Goal: Transaction & Acquisition: Subscribe to service/newsletter

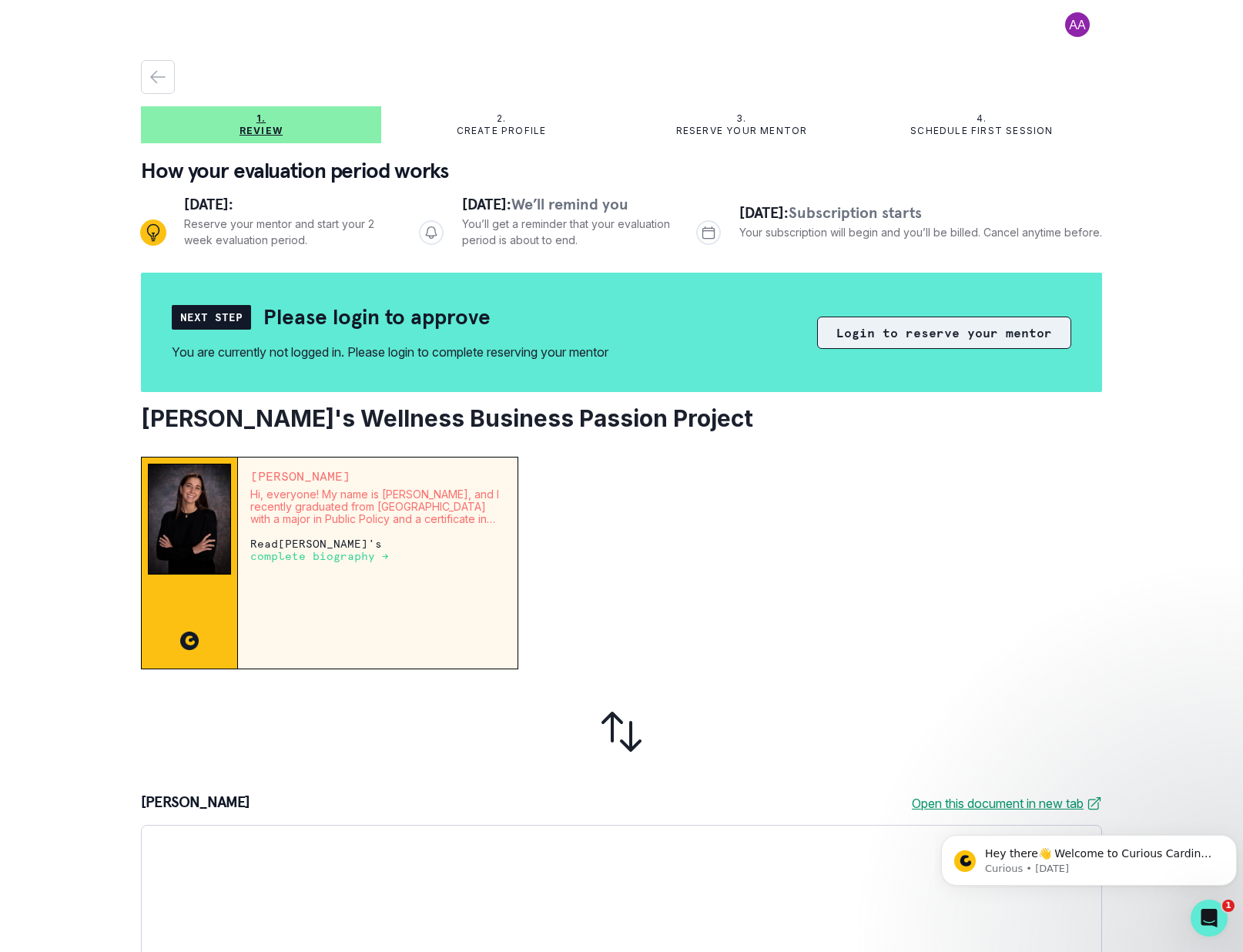
click at [863, 331] on button "Login to reserve your mentor" at bounding box center [944, 333] width 254 height 32
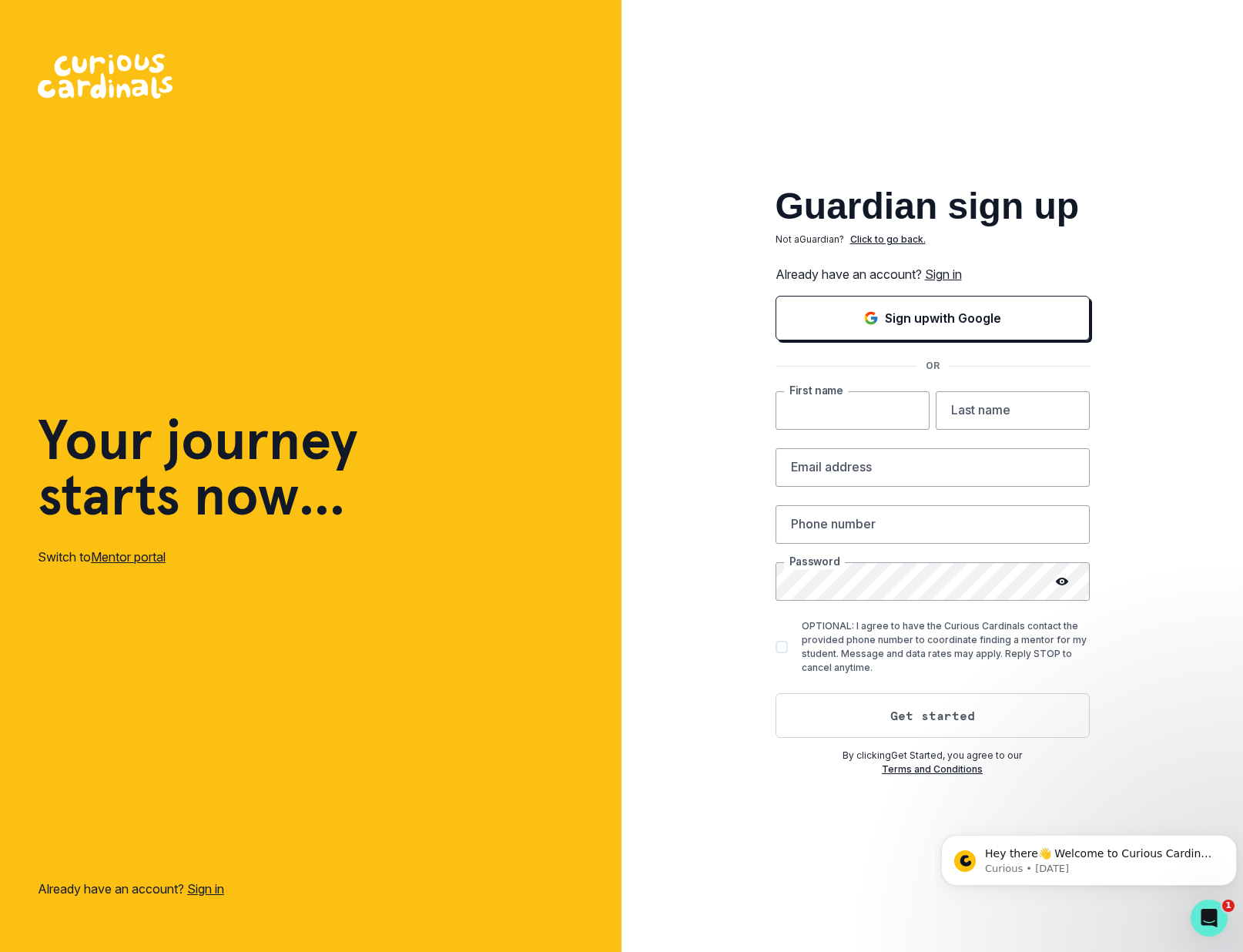
click at [820, 410] on input "text" at bounding box center [852, 411] width 154 height 39
type input "[PERSON_NAME]"
type input "von [PERSON_NAME]"
type input "[EMAIL_ADDRESS][DOMAIN_NAME]"
type input "6465911122"
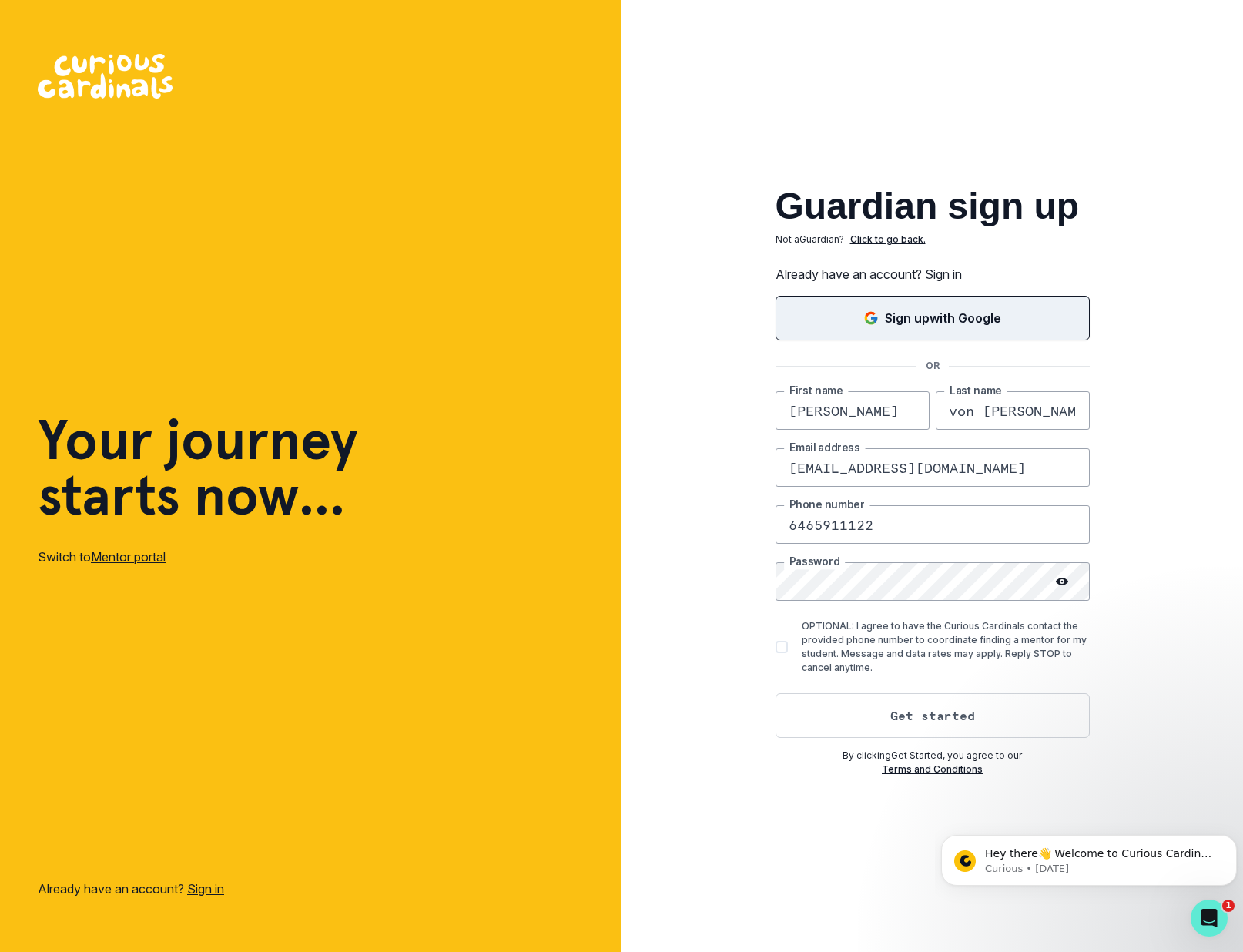
click at [894, 314] on p "Sign up with Google" at bounding box center [943, 318] width 116 height 18
click at [947, 270] on link "Sign in" at bounding box center [944, 274] width 37 height 16
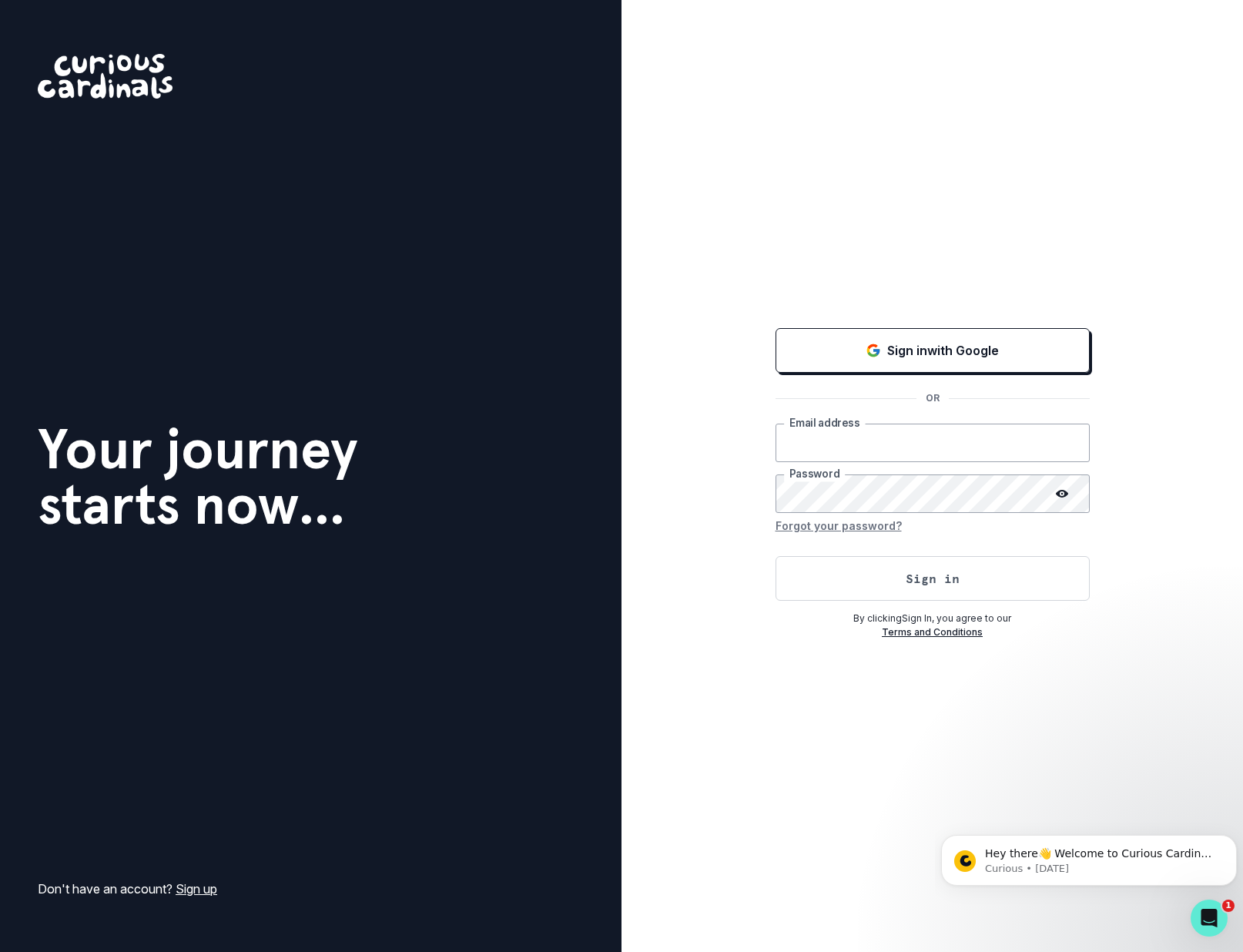
click at [860, 446] on input "email" at bounding box center [932, 443] width 314 height 39
type input "[EMAIL_ADDRESS][DOMAIN_NAME]"
click at [776, 557] on button "Sign in" at bounding box center [932, 579] width 314 height 44
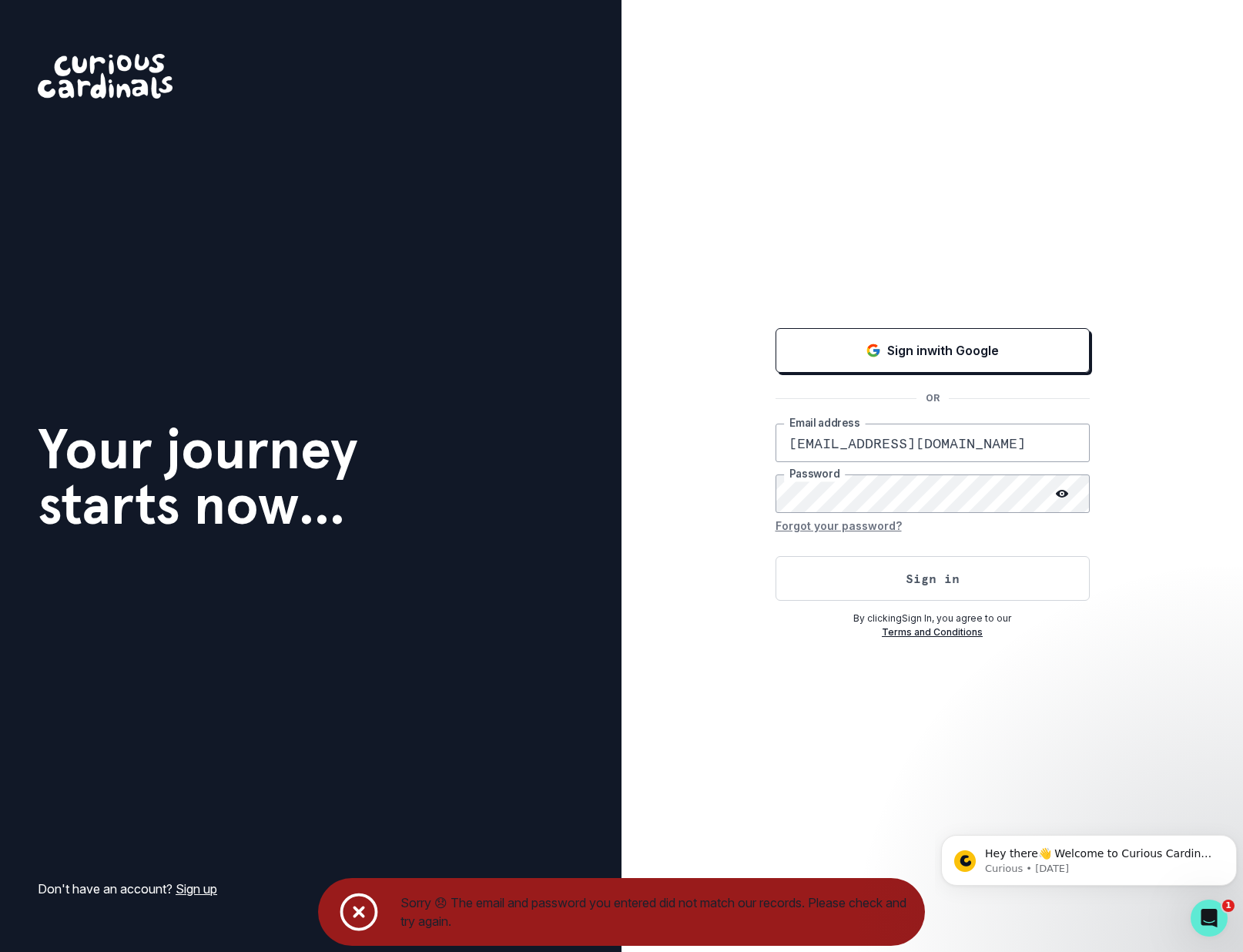
click at [355, 914] on icon "Notifications" at bounding box center [358, 912] width 46 height 46
click at [1062, 488] on icon at bounding box center [1061, 493] width 12 height 12
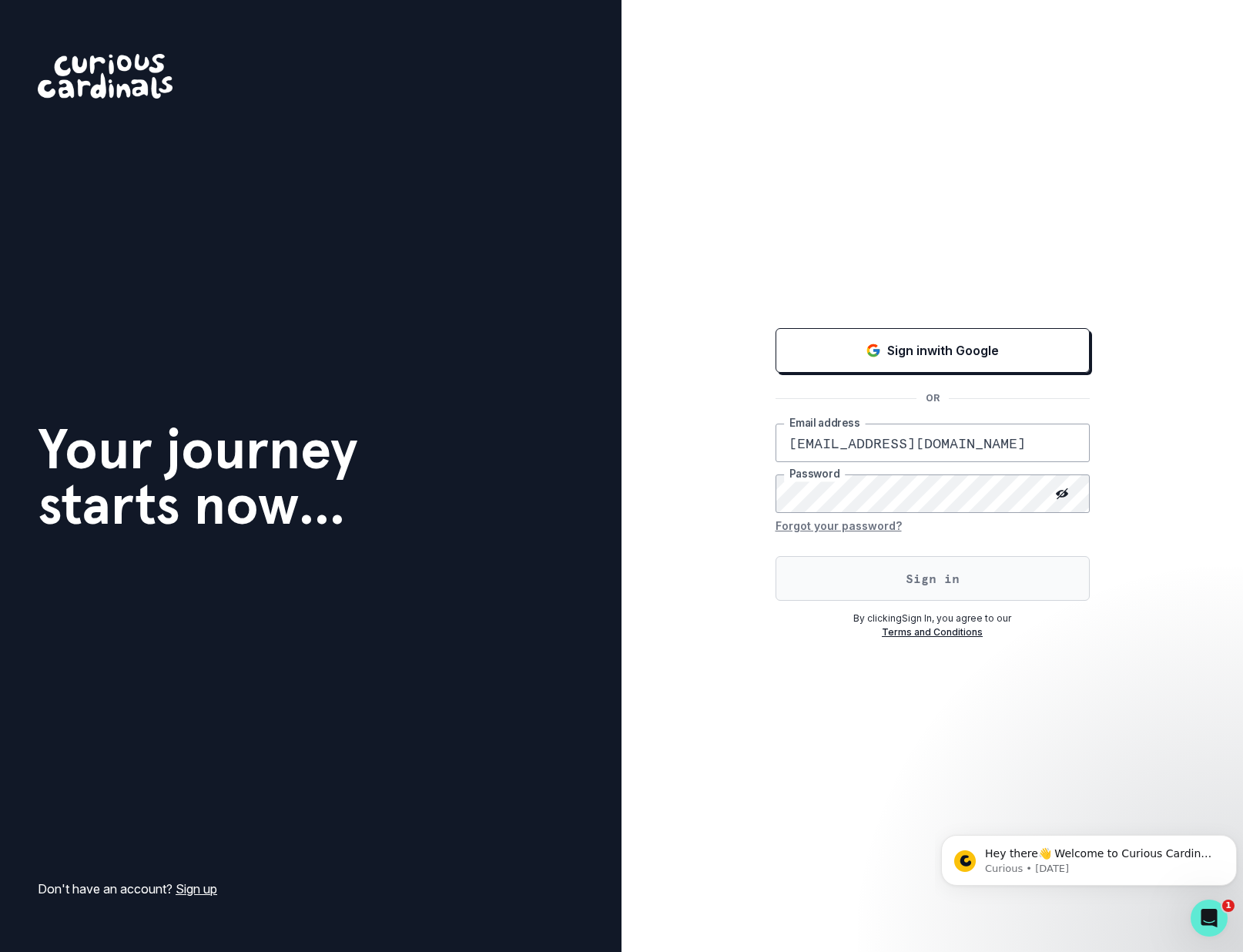
click at [905, 580] on button "Sign in" at bounding box center [932, 579] width 314 height 44
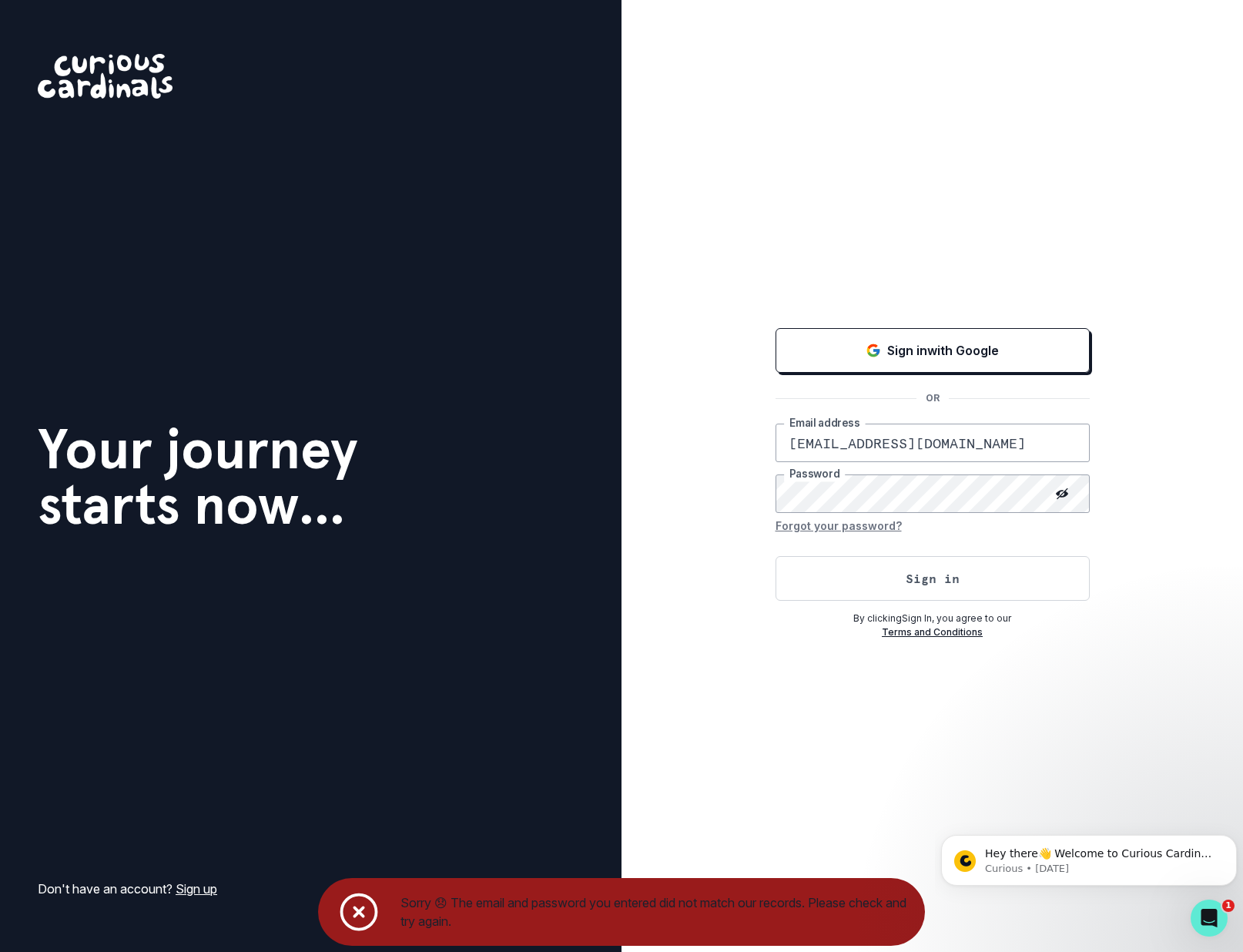
click at [778, 753] on div "Sign in with Google OR [EMAIL_ADDRESS][DOMAIN_NAME] Email address Password Forg…" at bounding box center [932, 476] width 622 height 952
click at [364, 924] on icon "Notifications" at bounding box center [358, 912] width 46 height 46
click at [358, 915] on icon "Notifications" at bounding box center [358, 912] width 46 height 46
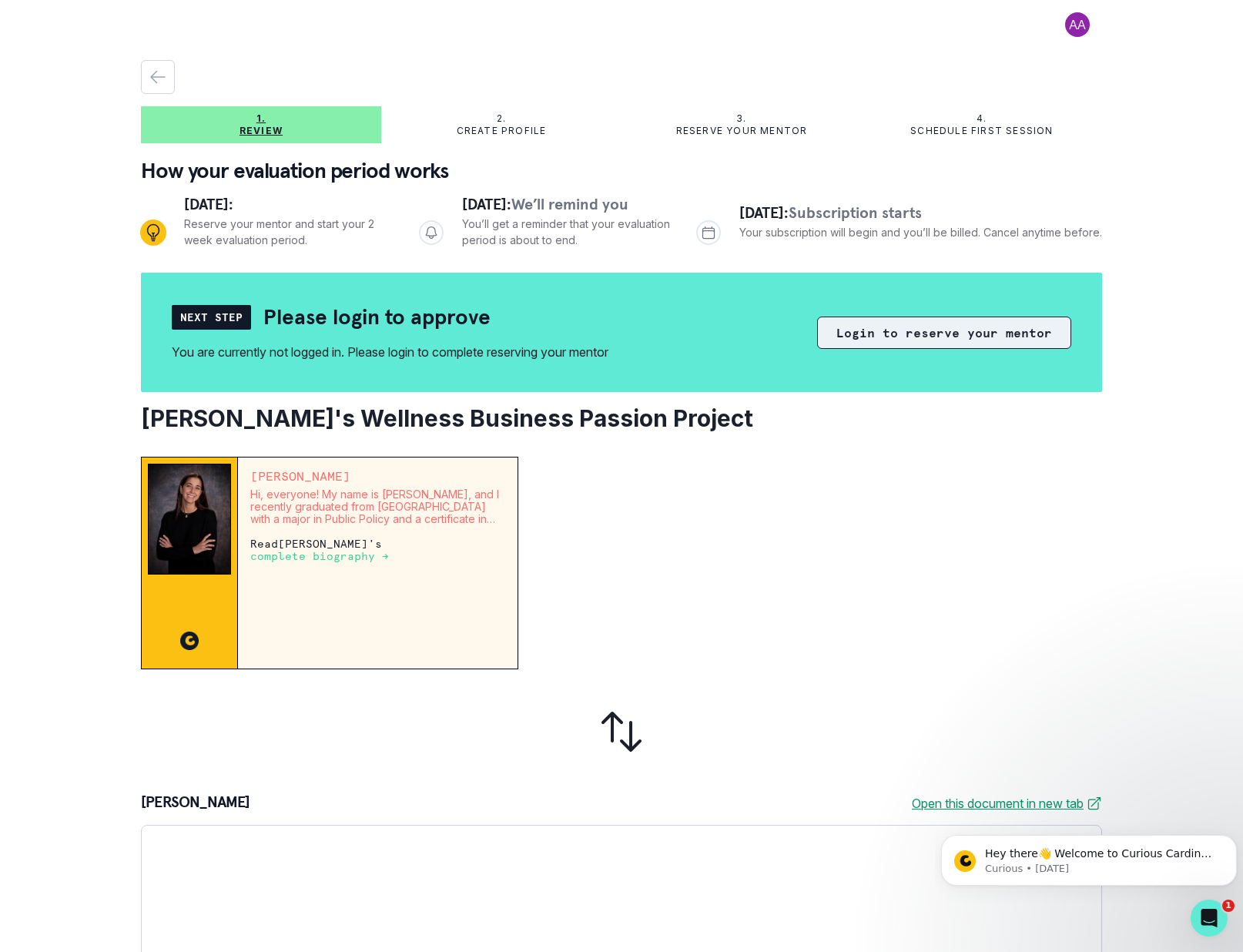
click at [874, 334] on button "Login to reserve your mentor" at bounding box center [944, 333] width 254 height 32
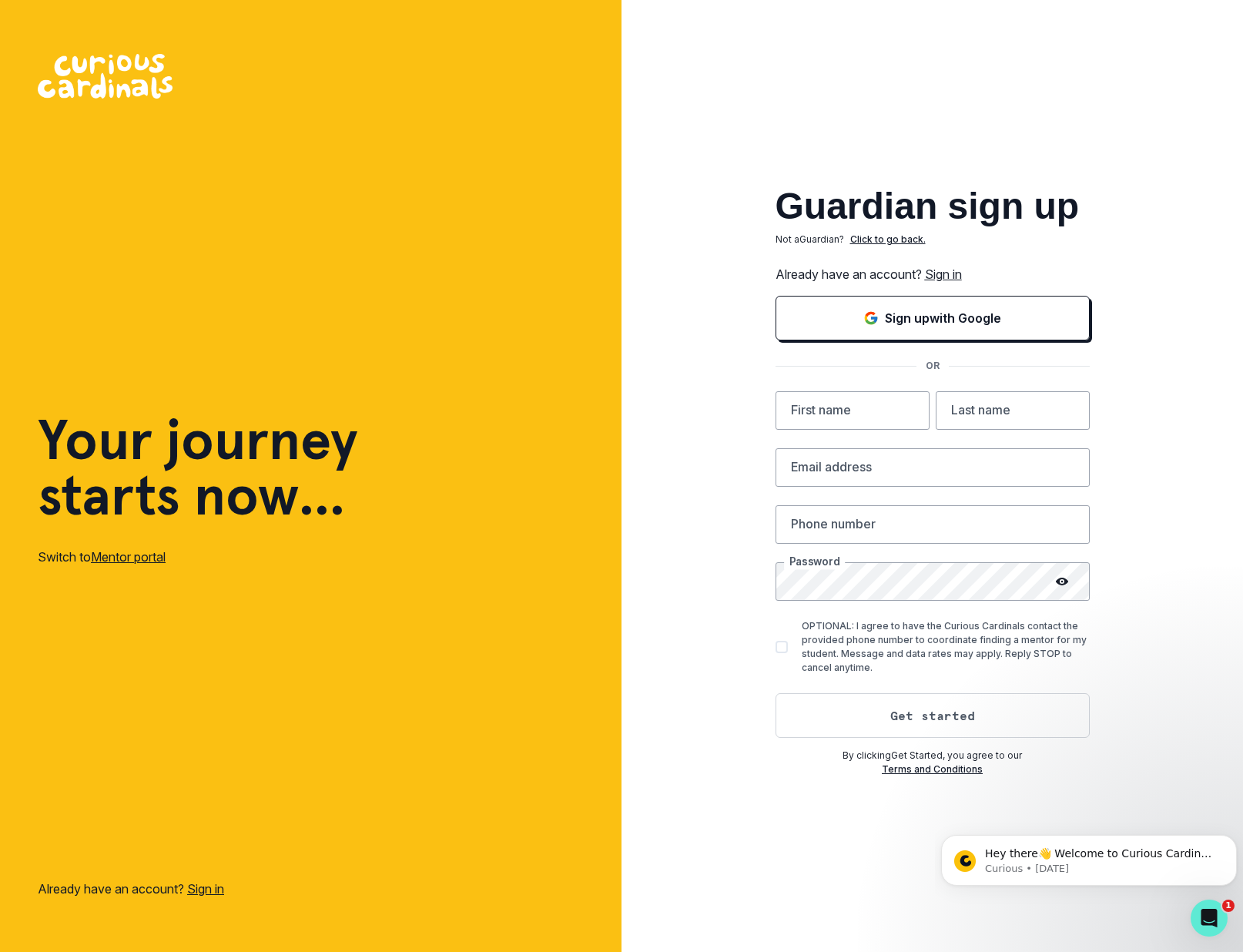
click at [950, 275] on link "Sign in" at bounding box center [944, 274] width 37 height 16
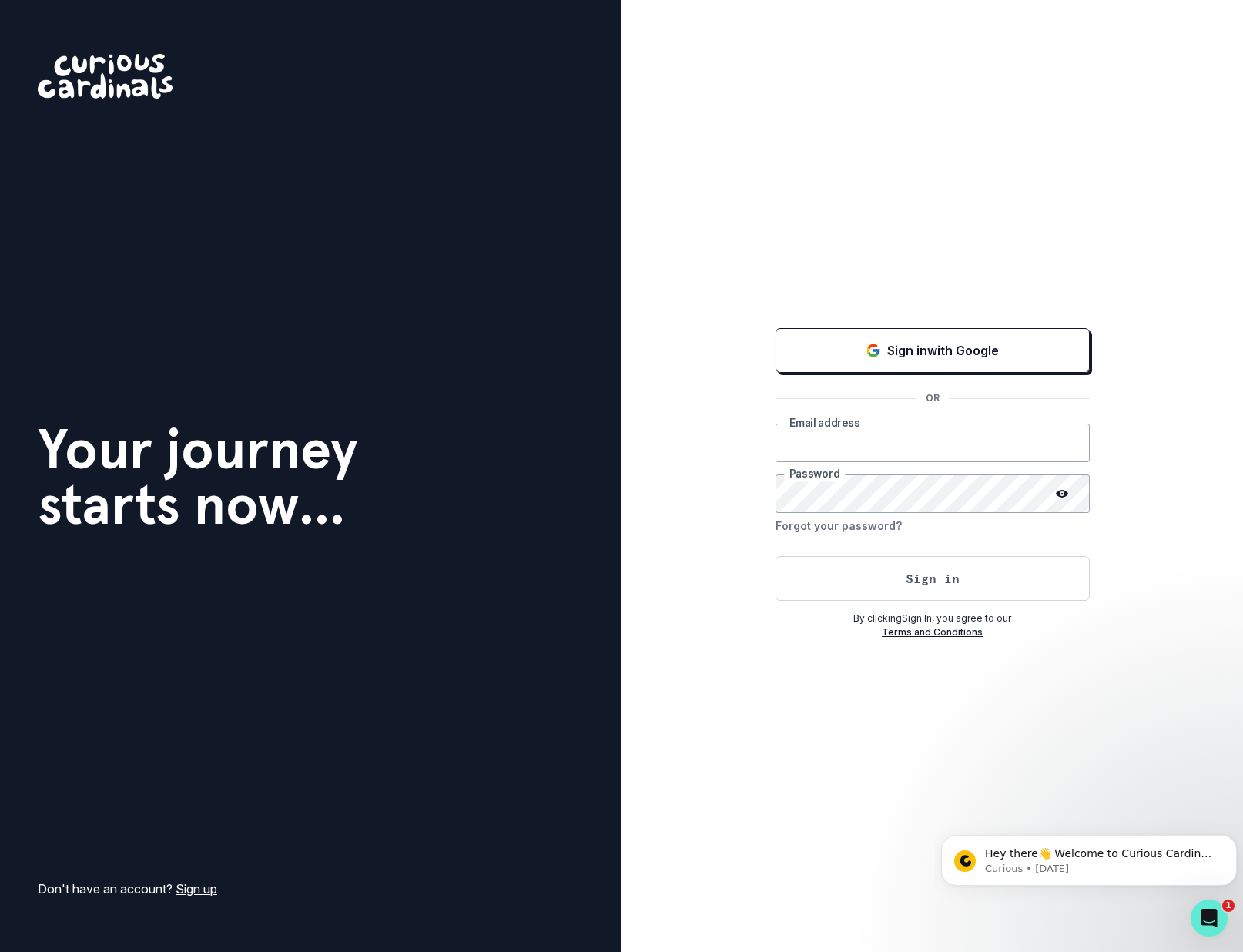
click at [796, 449] on input "email" at bounding box center [932, 443] width 314 height 39
type input "[EMAIL_ADDRESS][DOMAIN_NAME]"
click at [849, 524] on button "Forgot your password?" at bounding box center [838, 525] width 126 height 25
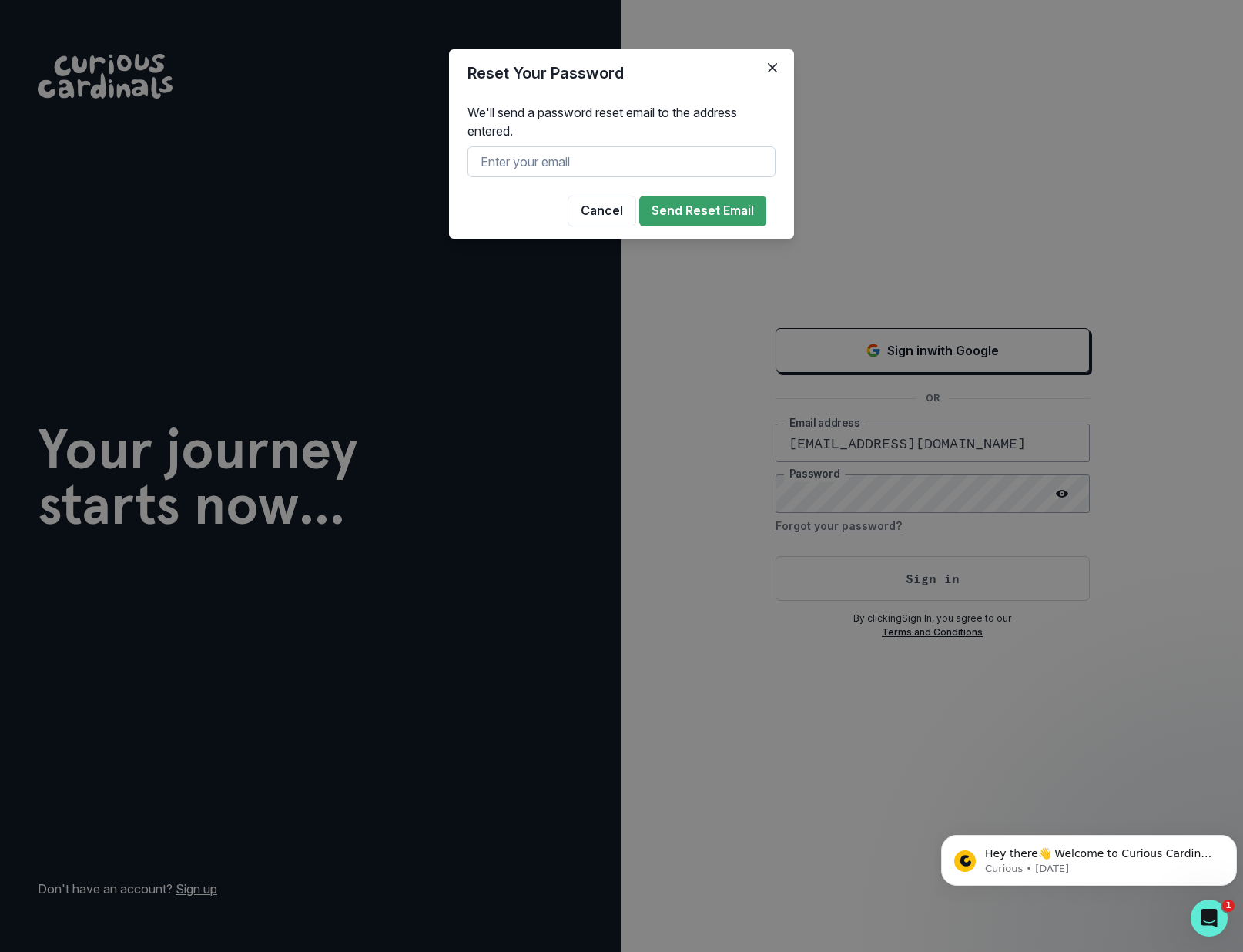
click at [582, 153] on input "text" at bounding box center [621, 161] width 308 height 30
type input "[EMAIL_ADDRESS][DOMAIN_NAME]"
click at [700, 202] on button "Send Reset Email" at bounding box center [703, 210] width 127 height 30
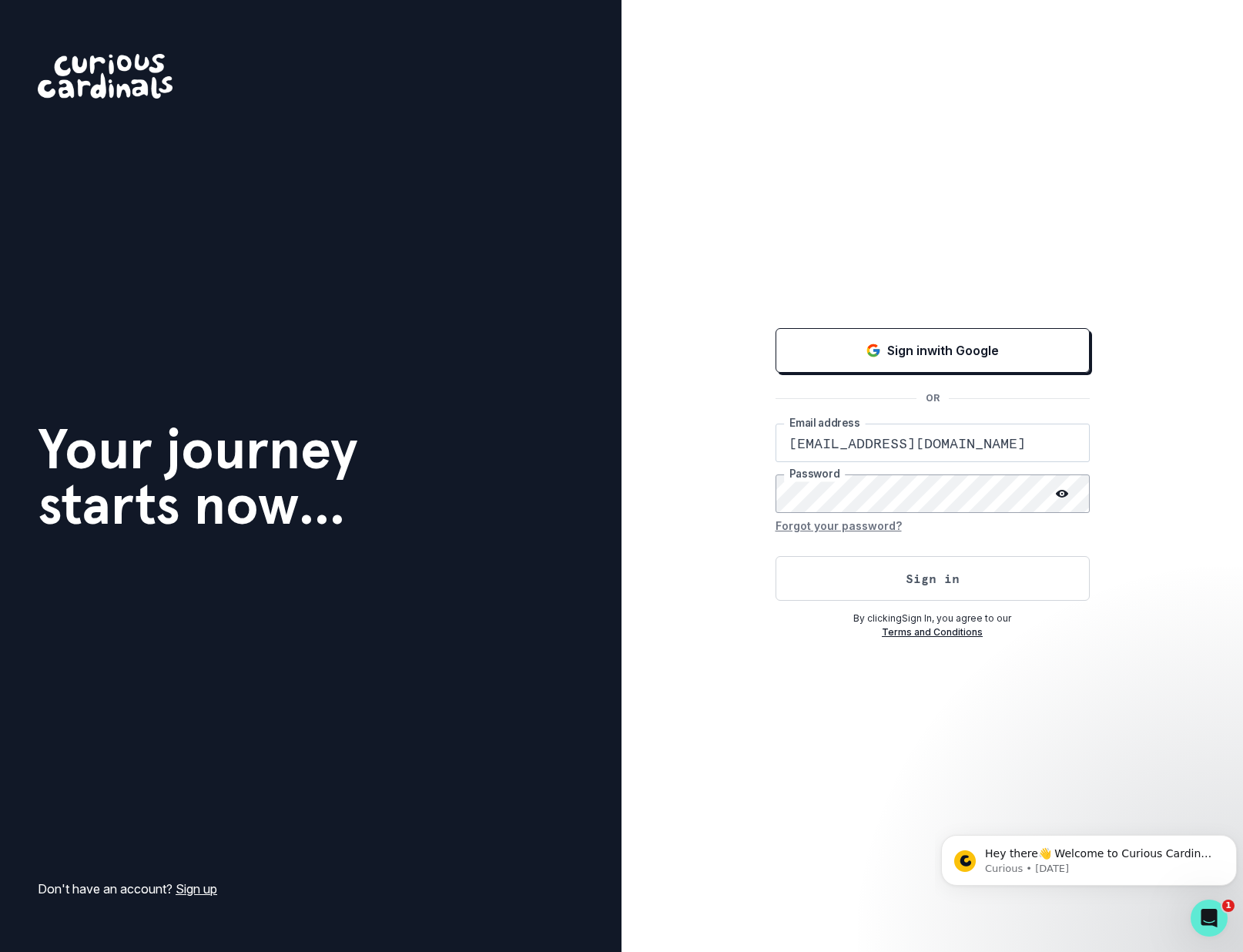
click at [776, 557] on button "Sign in" at bounding box center [932, 579] width 314 height 44
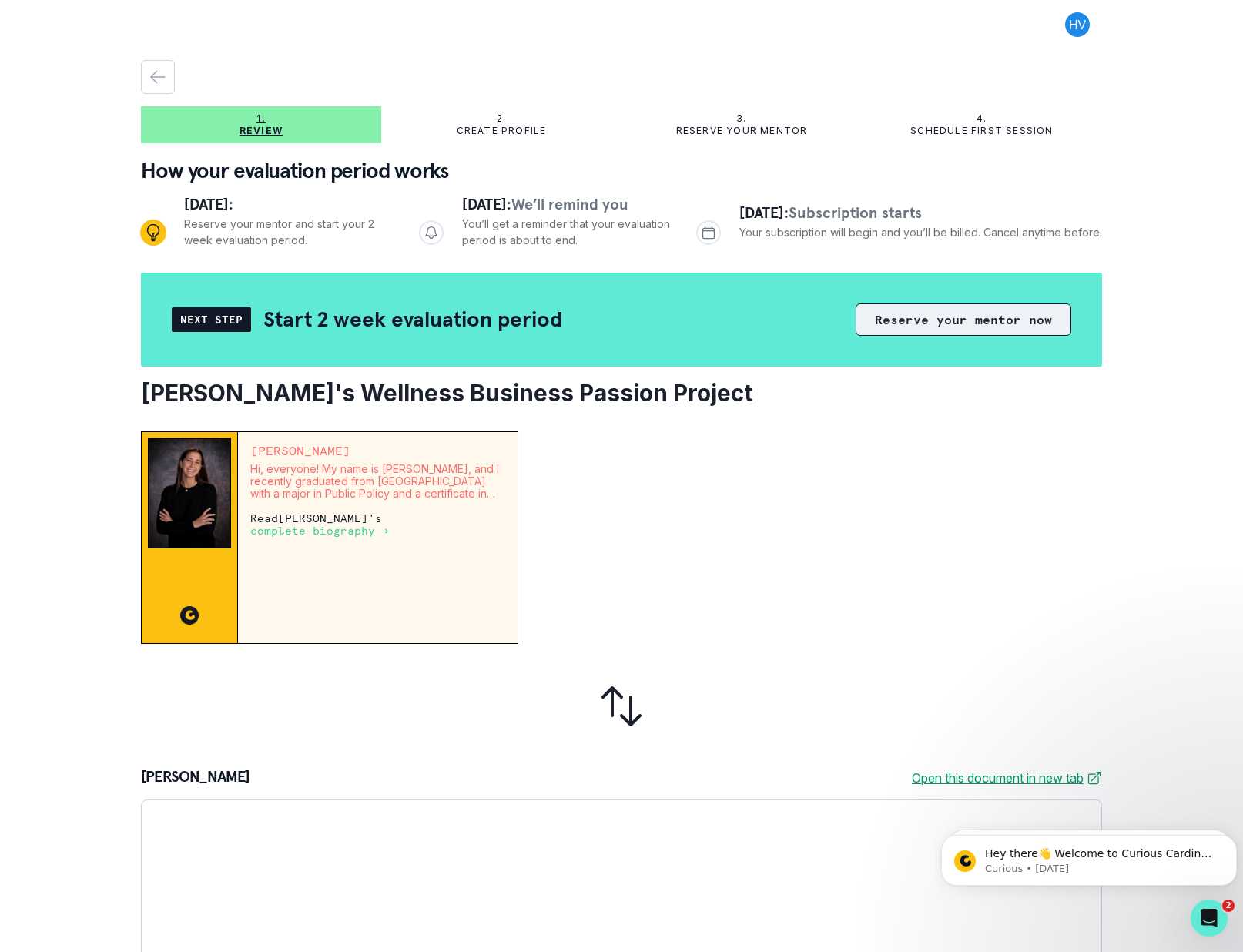
click at [901, 315] on button "Reserve your mentor now" at bounding box center [964, 319] width 216 height 32
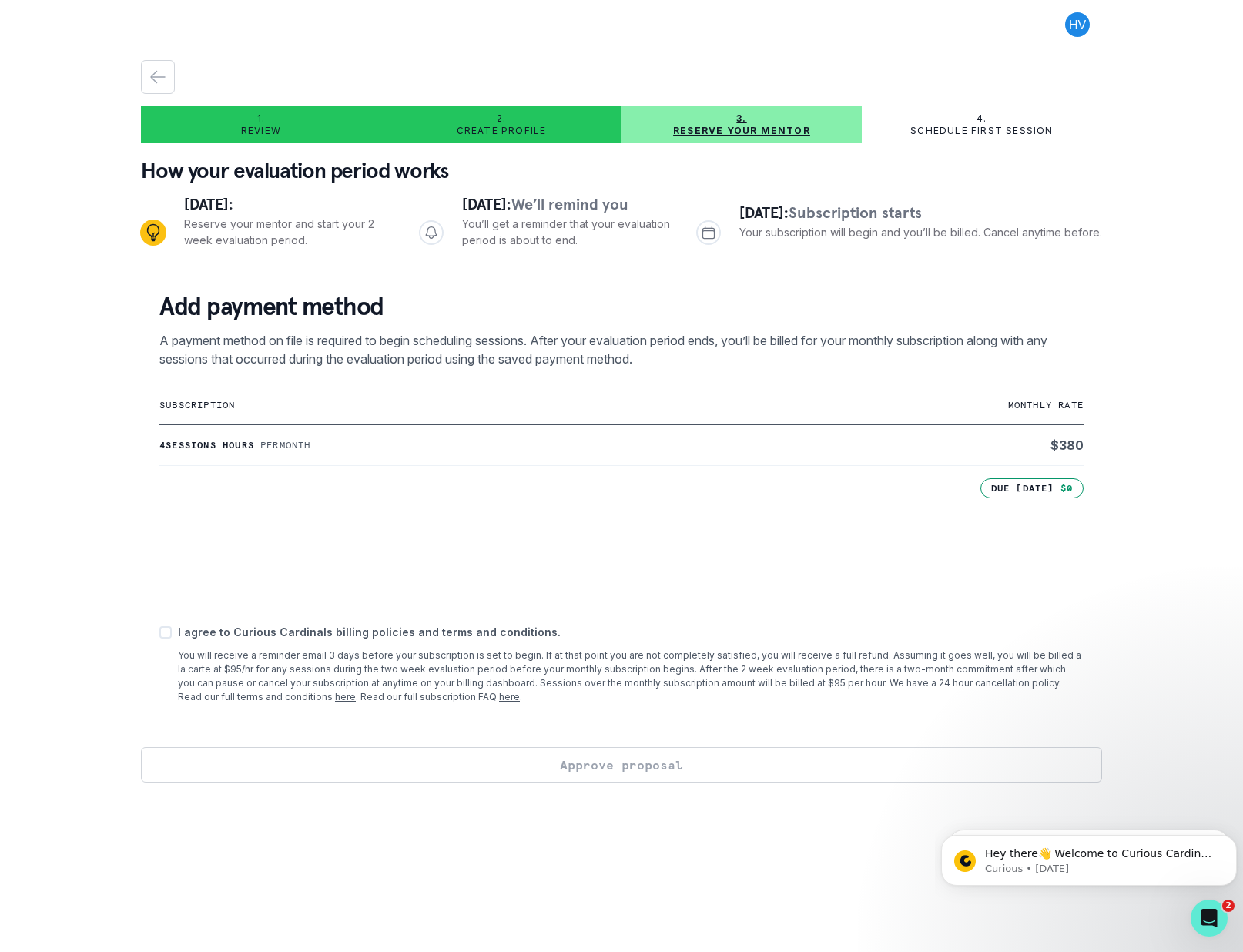
click at [158, 635] on div "Add payment method A payment method on file is required to begin scheduling ses…" at bounding box center [621, 510] width 961 height 475
click at [170, 632] on span at bounding box center [165, 632] width 12 height 12
click at [159, 632] on input "checkbox" at bounding box center [158, 632] width 1 height 1
checkbox input "true"
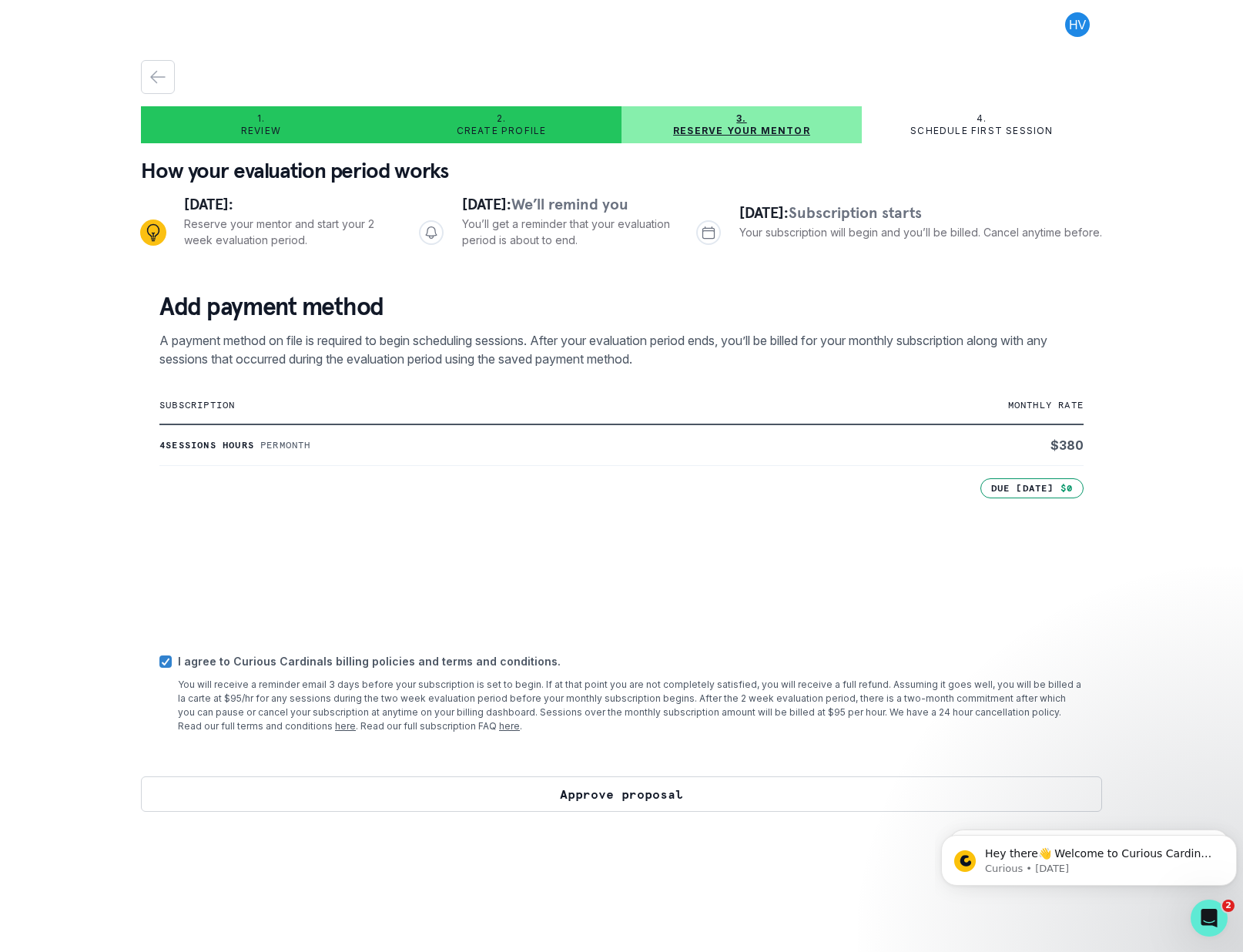
click at [423, 787] on button "Approve proposal" at bounding box center [621, 794] width 961 height 35
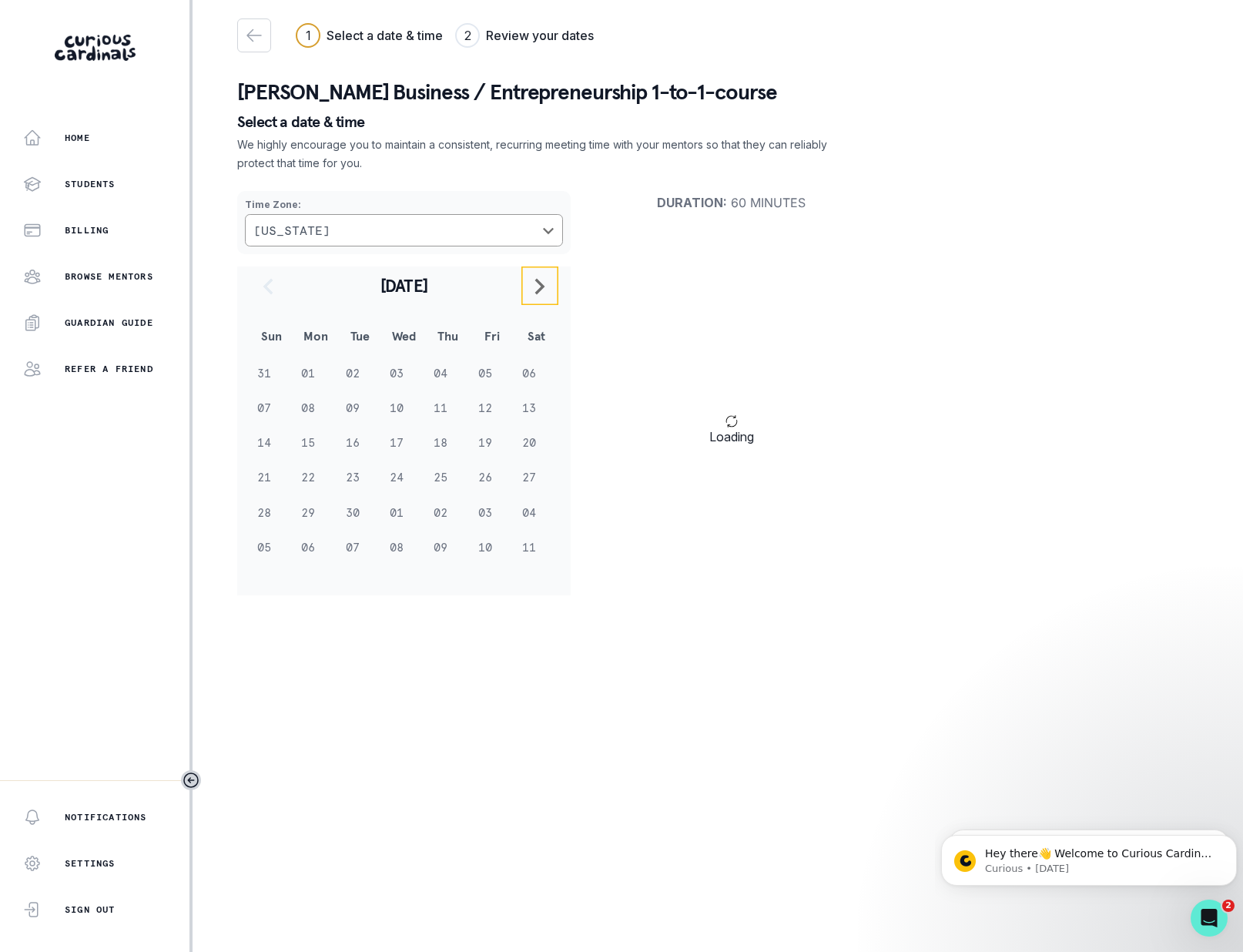
click at [536, 275] on button "navigate to next month" at bounding box center [540, 286] width 37 height 39
click at [396, 443] on td "15" at bounding box center [405, 442] width 44 height 35
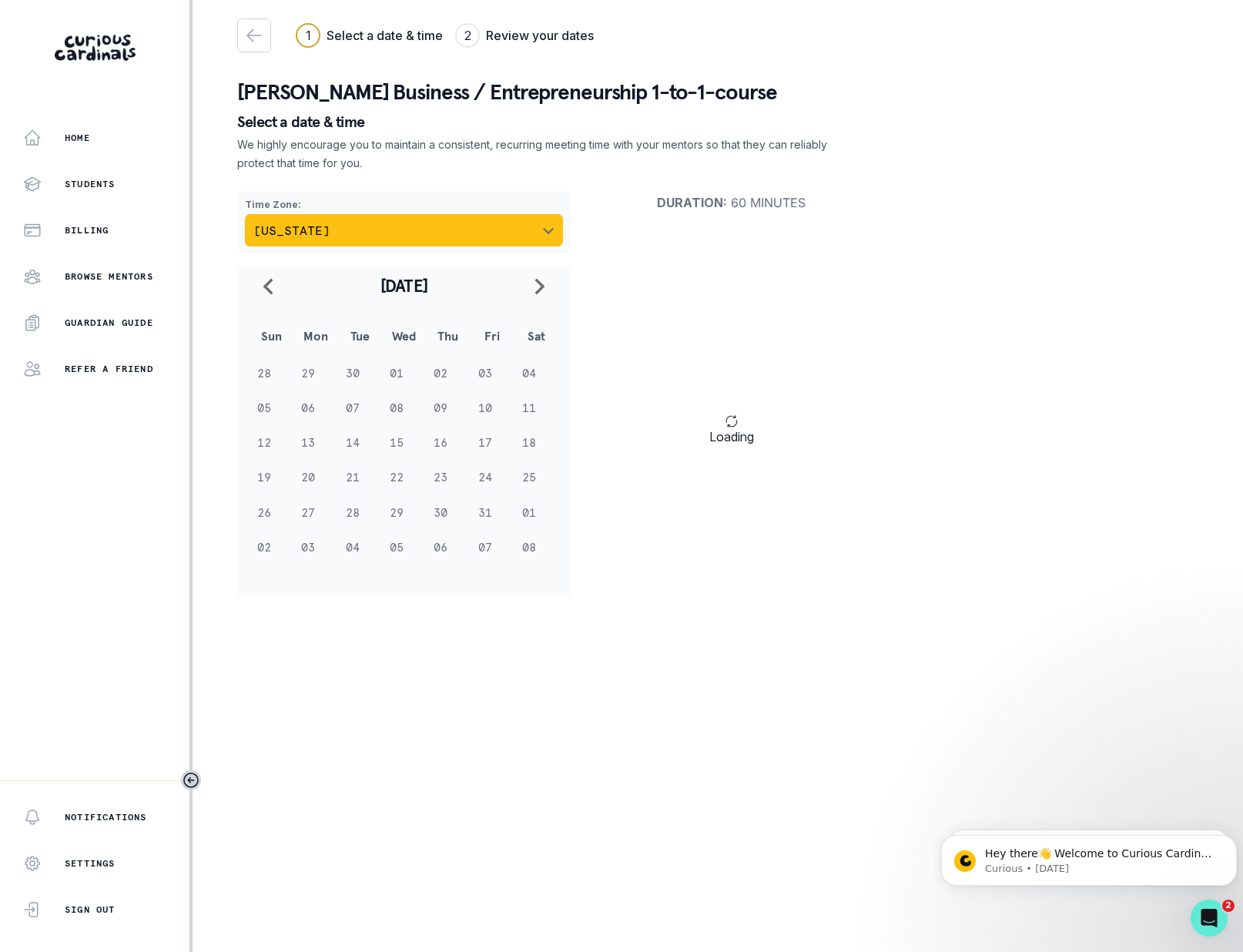
click at [282, 230] on button "[US_STATE]" at bounding box center [404, 229] width 318 height 32
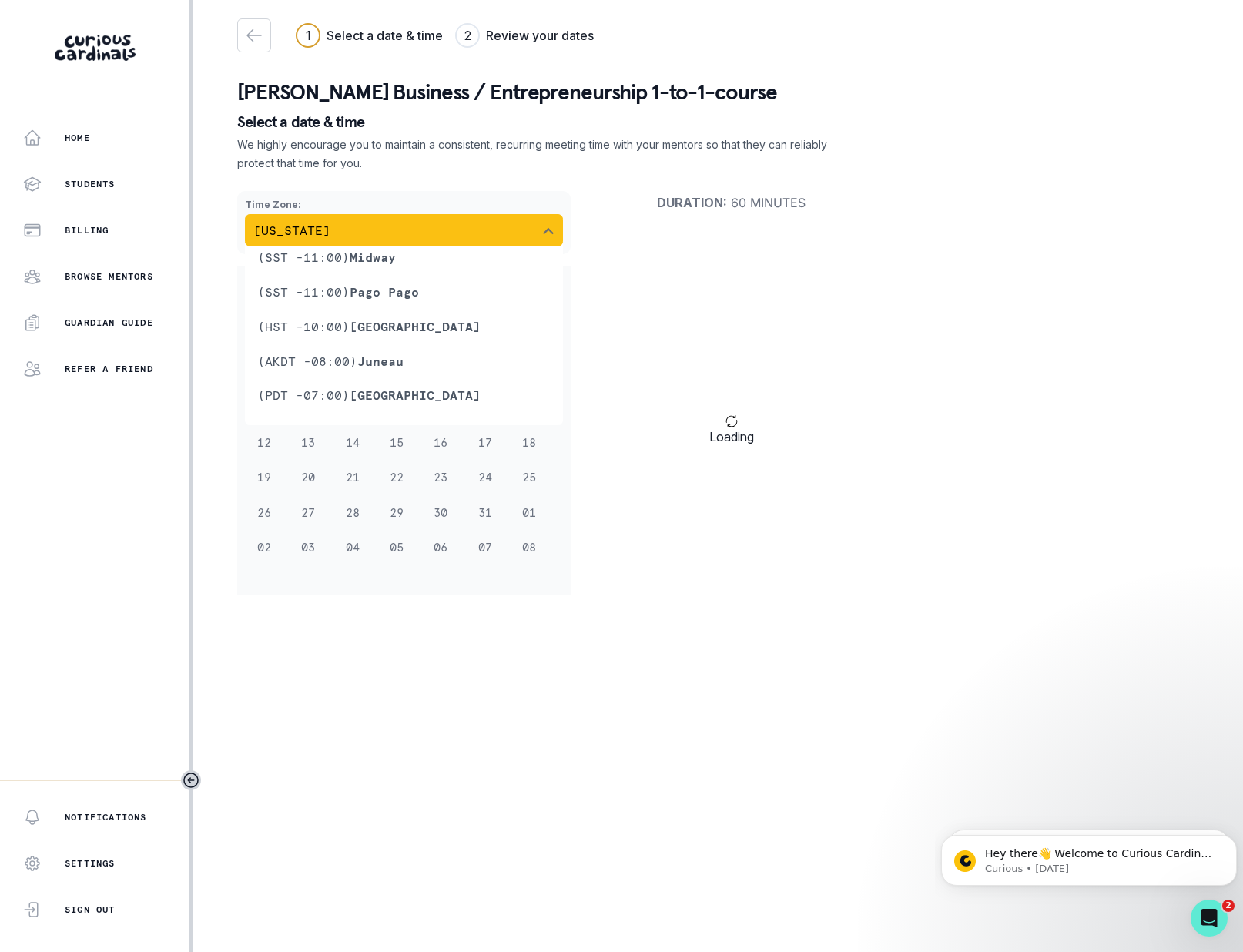
scroll to position [575, 0]
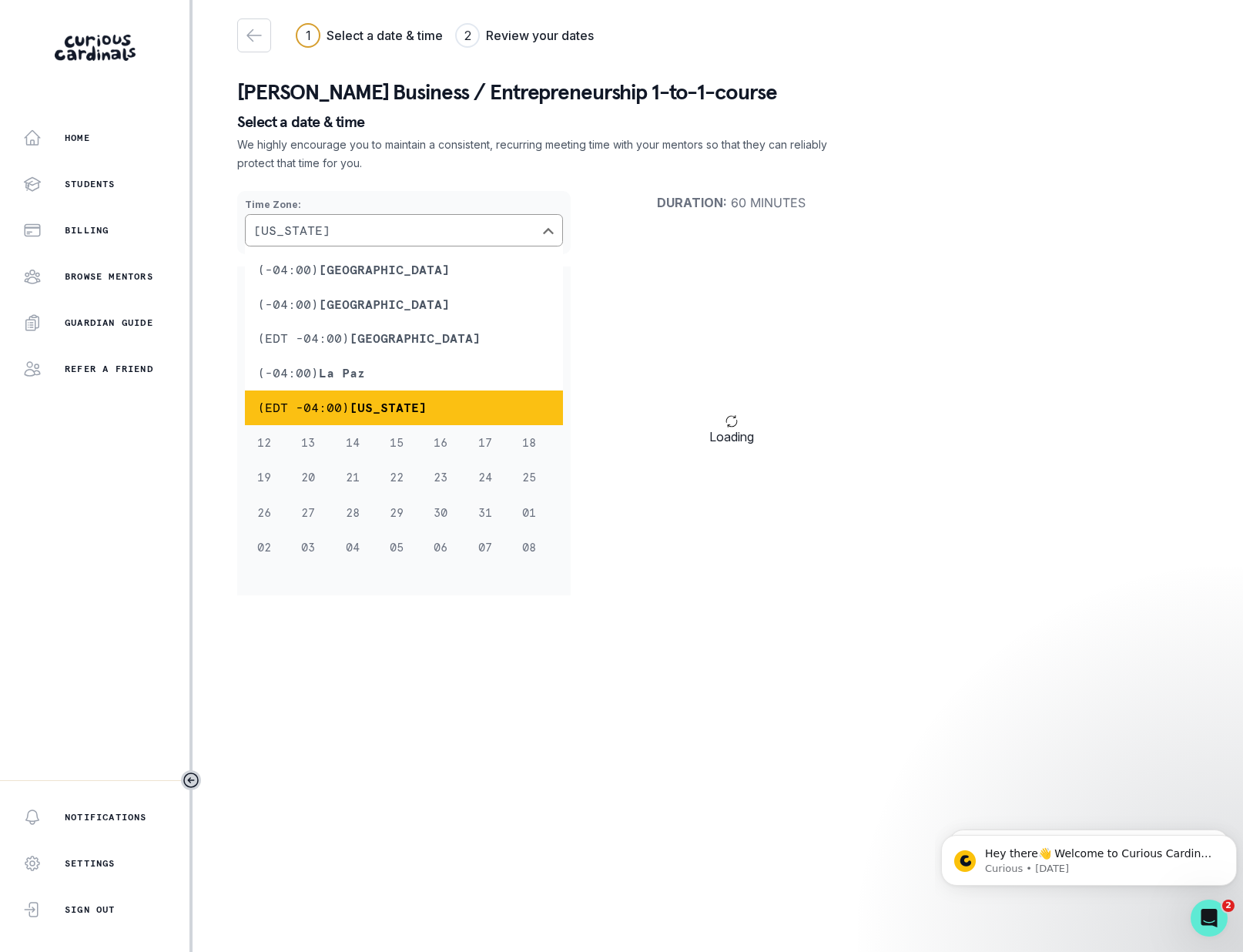
click at [298, 415] on li "(EDT -04:00) [US_STATE]" at bounding box center [404, 408] width 318 height 35
